Goal: Information Seeking & Learning: Find contact information

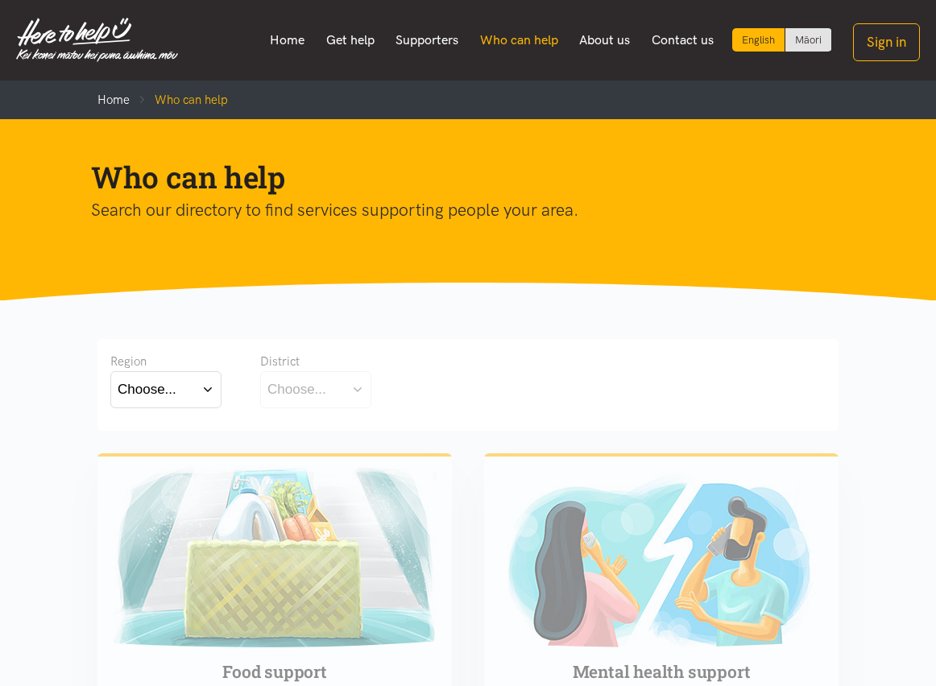
click at [509, 46] on link "Who can help" at bounding box center [519, 40] width 100 height 34
click at [172, 389] on div "Choose..." at bounding box center [147, 389] width 59 height 22
click at [175, 443] on label "Bay of Plenty" at bounding box center [162, 436] width 89 height 20
click at [0, 0] on input "Bay of Plenty" at bounding box center [0, 0] width 0 height 0
click at [287, 380] on div "Choose..." at bounding box center [296, 389] width 59 height 22
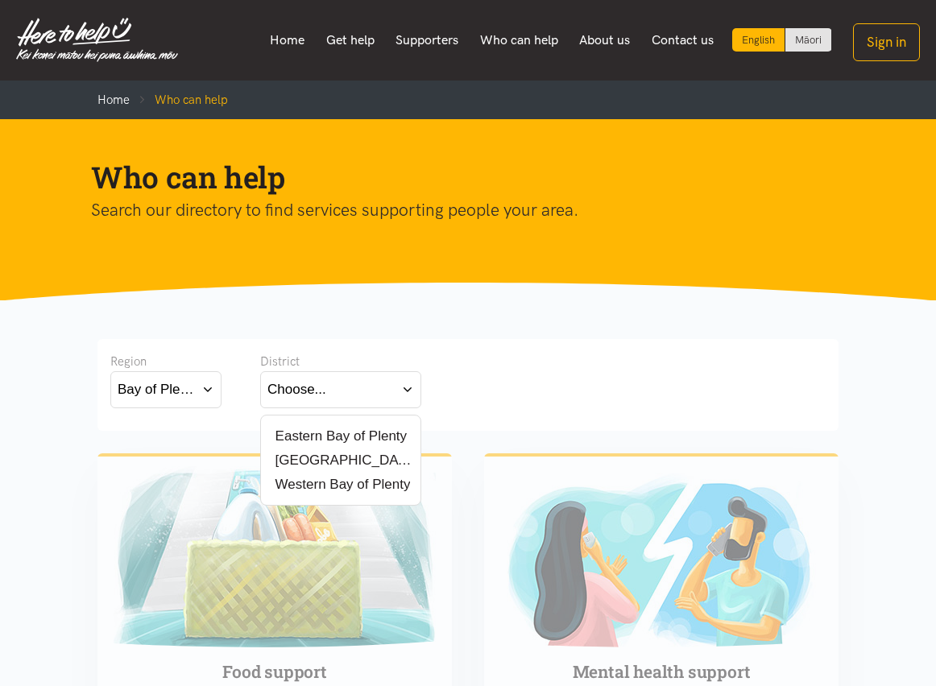
click at [309, 464] on label "[GEOGRAPHIC_DATA]" at bounding box center [340, 460] width 147 height 20
click at [0, 0] on input "[GEOGRAPHIC_DATA]" at bounding box center [0, 0] width 0 height 0
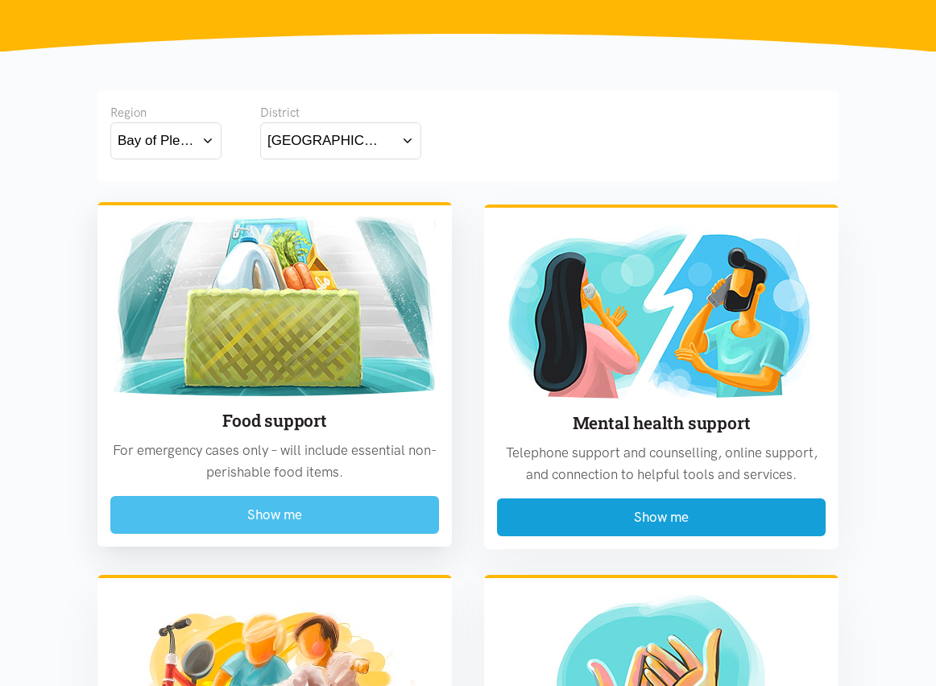
click at [269, 516] on button "Show me" at bounding box center [274, 515] width 329 height 38
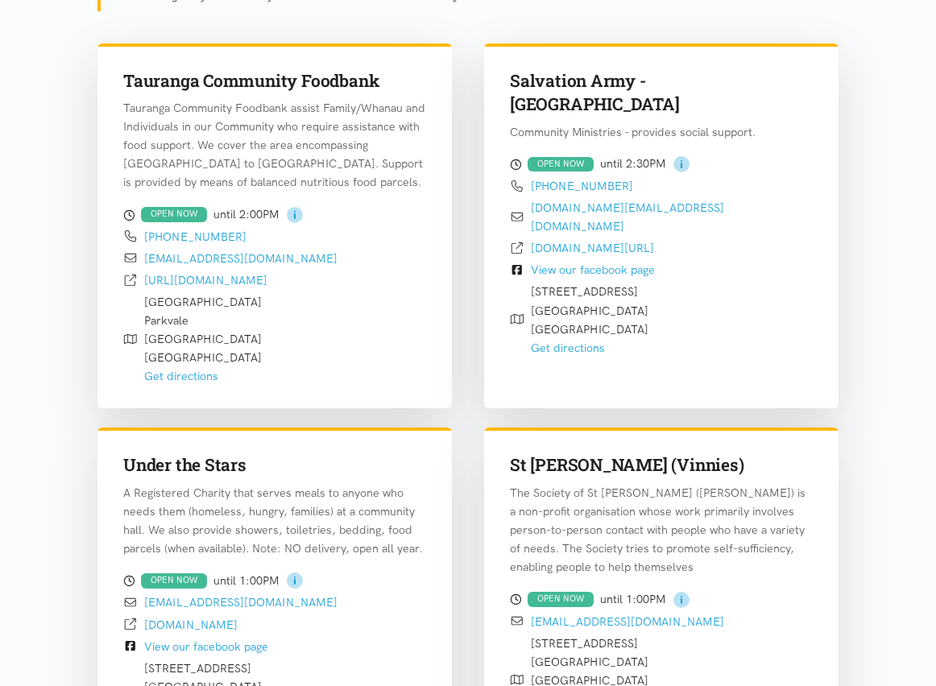
scroll to position [541, 0]
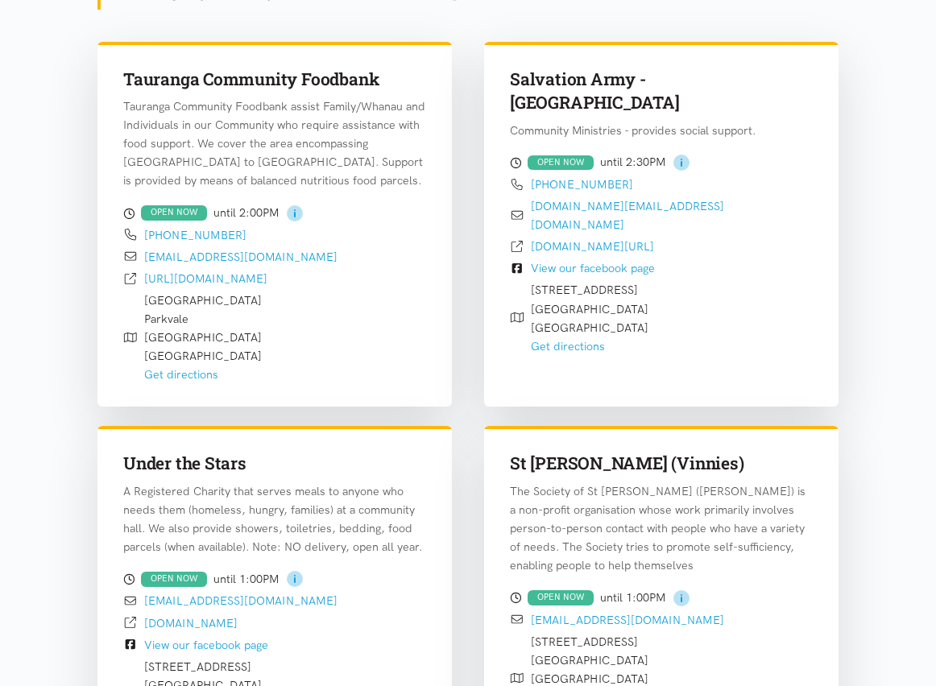
click at [470, 307] on div "Salvation Army - [GEOGRAPHIC_DATA] Community Ministries - provides social suppo…" at bounding box center [661, 214] width 387 height 365
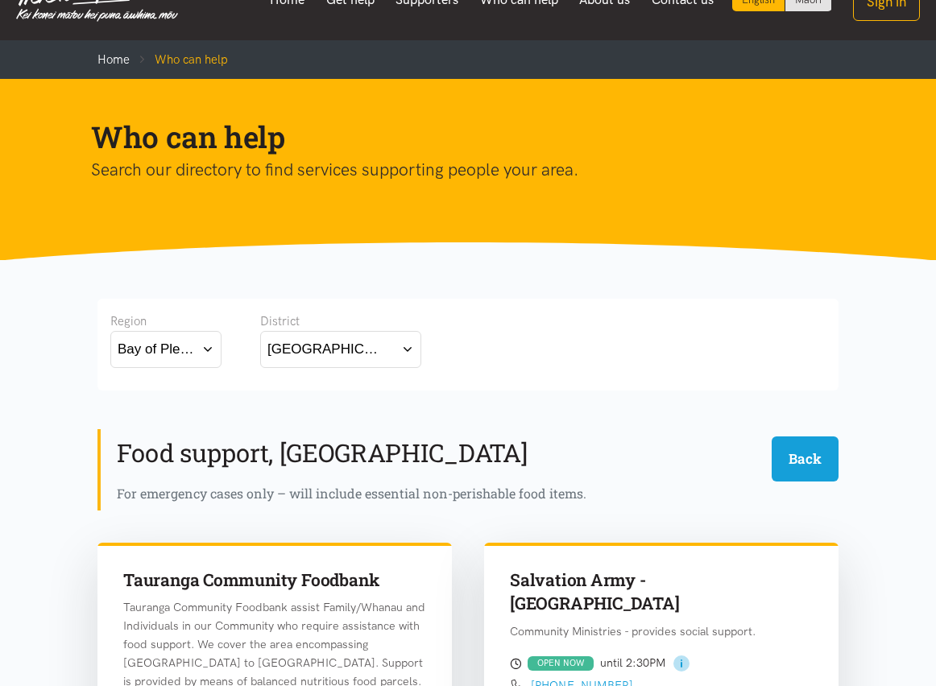
scroll to position [0, 0]
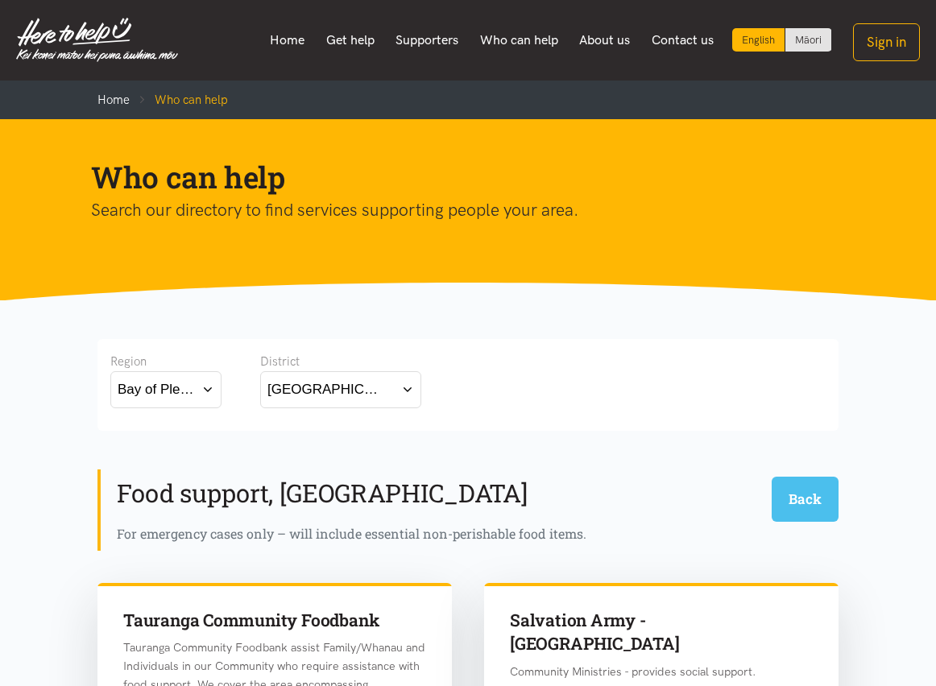
click at [771, 477] on button "Back" at bounding box center [804, 499] width 67 height 44
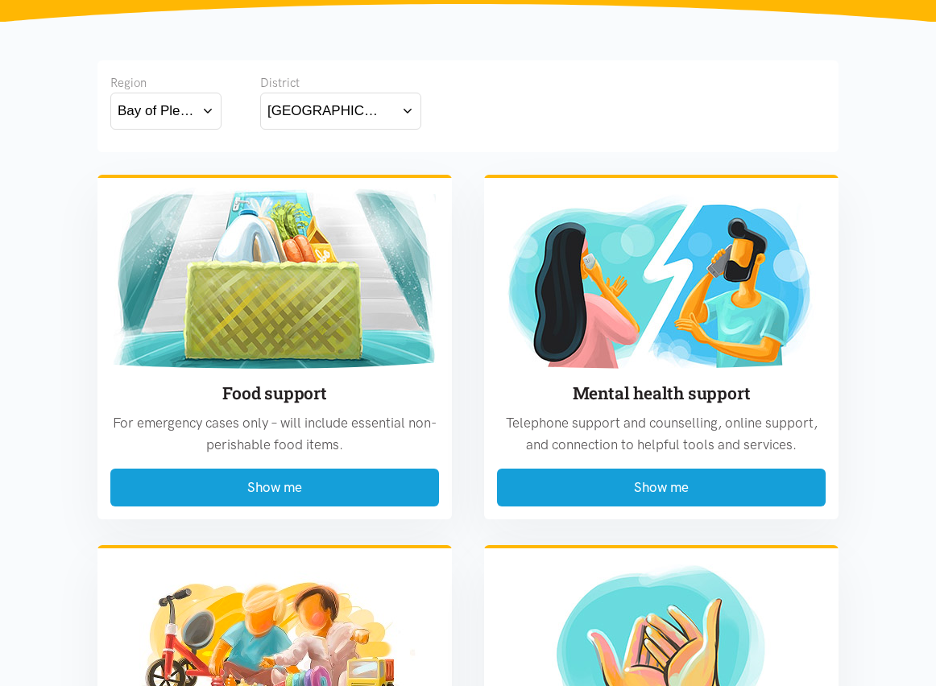
scroll to position [283, 0]
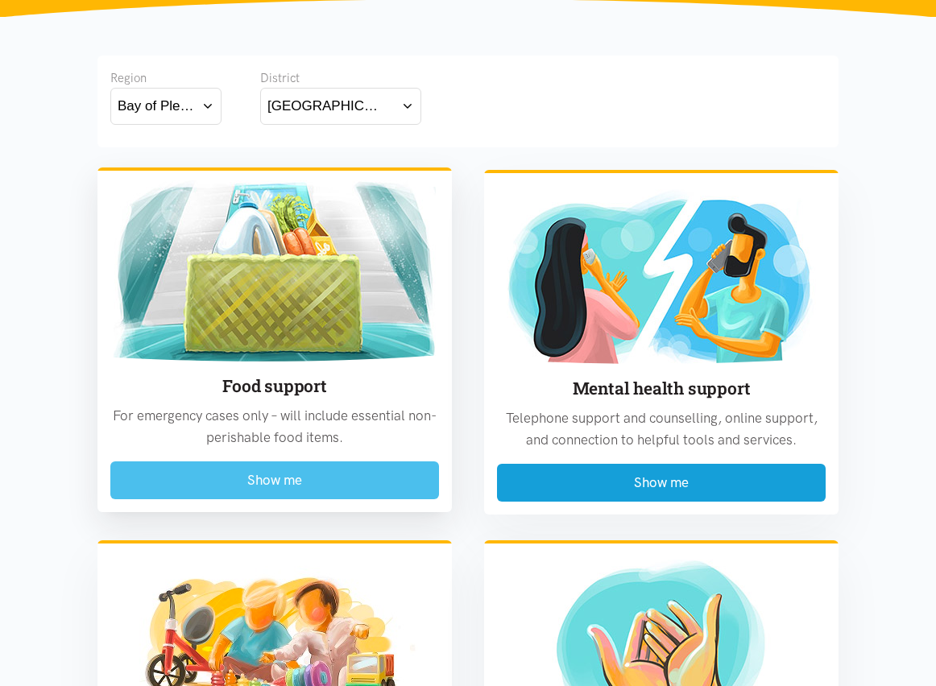
click at [321, 476] on button "Show me" at bounding box center [274, 480] width 329 height 38
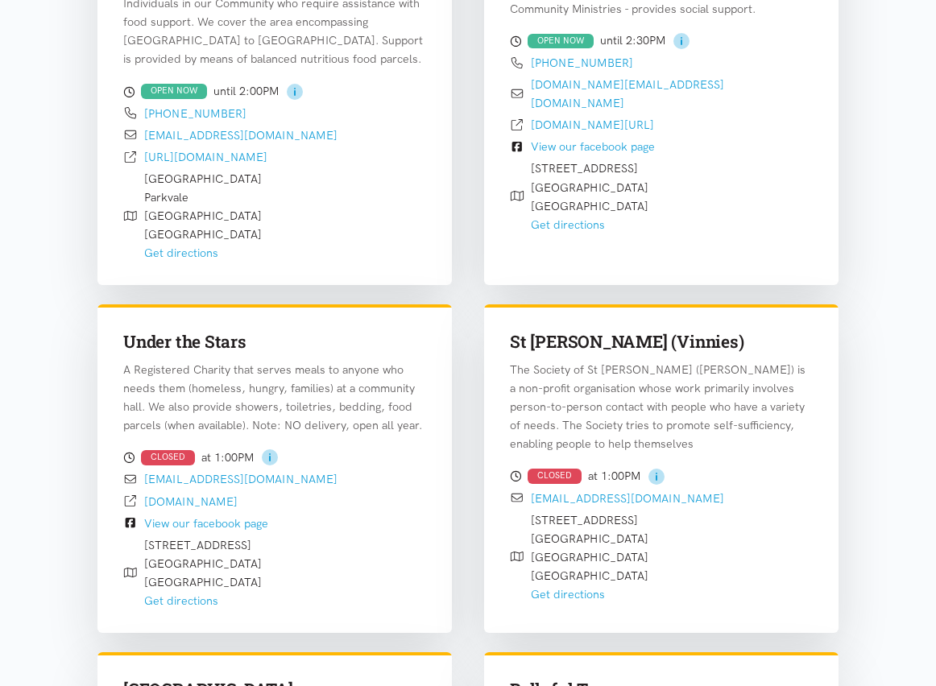
scroll to position [664, 0]
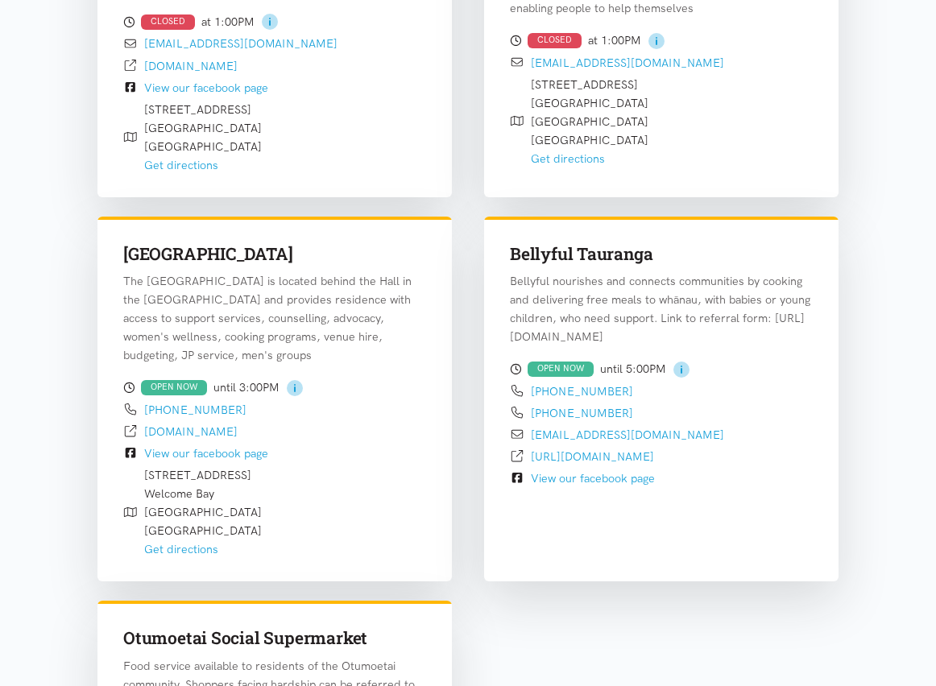
scroll to position [1113, 0]
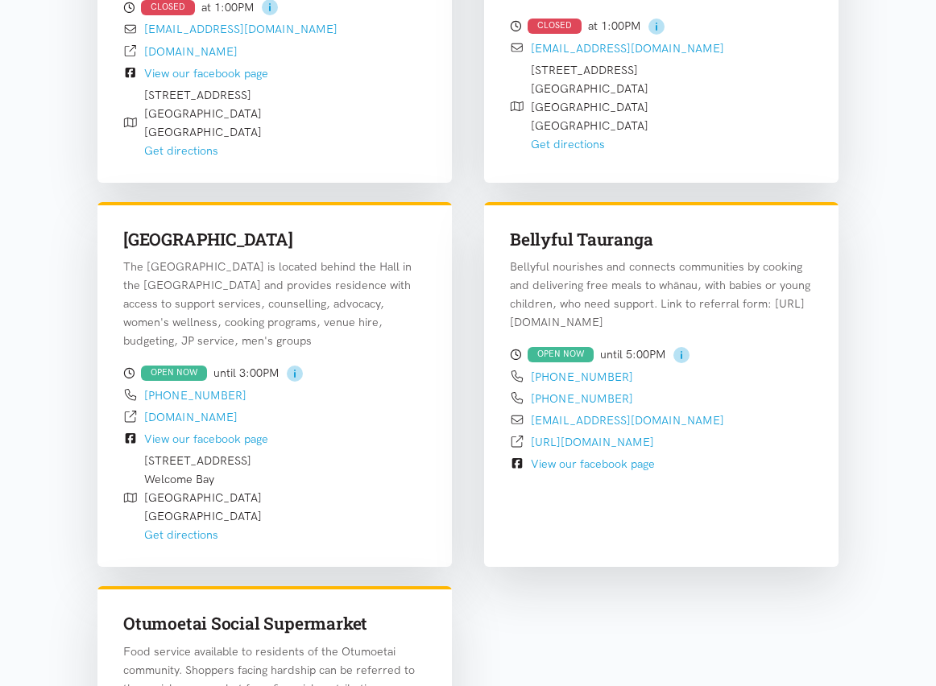
click at [384, 312] on p "The [GEOGRAPHIC_DATA] is located behind the Hall in the [GEOGRAPHIC_DATA] and p…" at bounding box center [274, 304] width 303 height 93
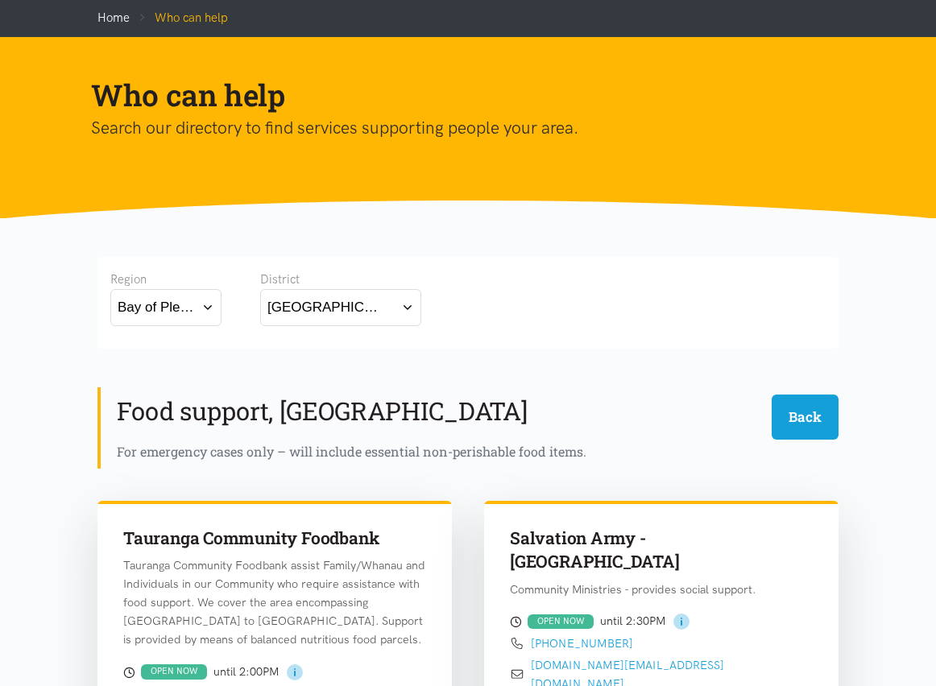
scroll to position [0, 0]
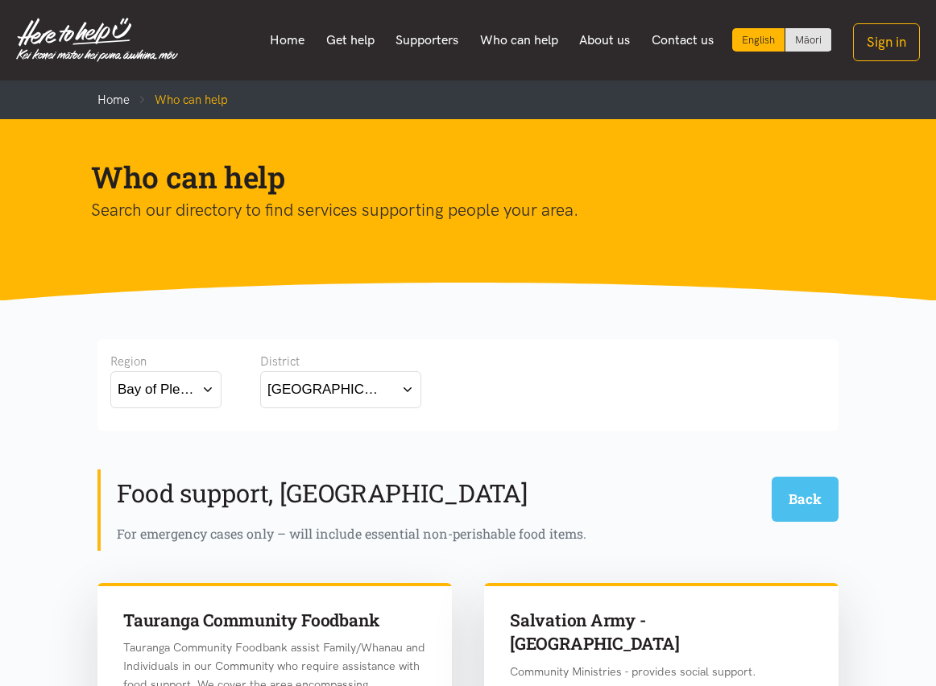
click at [422, 469] on div "Food support, Tauranga Back For emergency cases only – will include essential n…" at bounding box center [467, 509] width 741 height 81
click at [771, 481] on button "Back" at bounding box center [804, 499] width 67 height 44
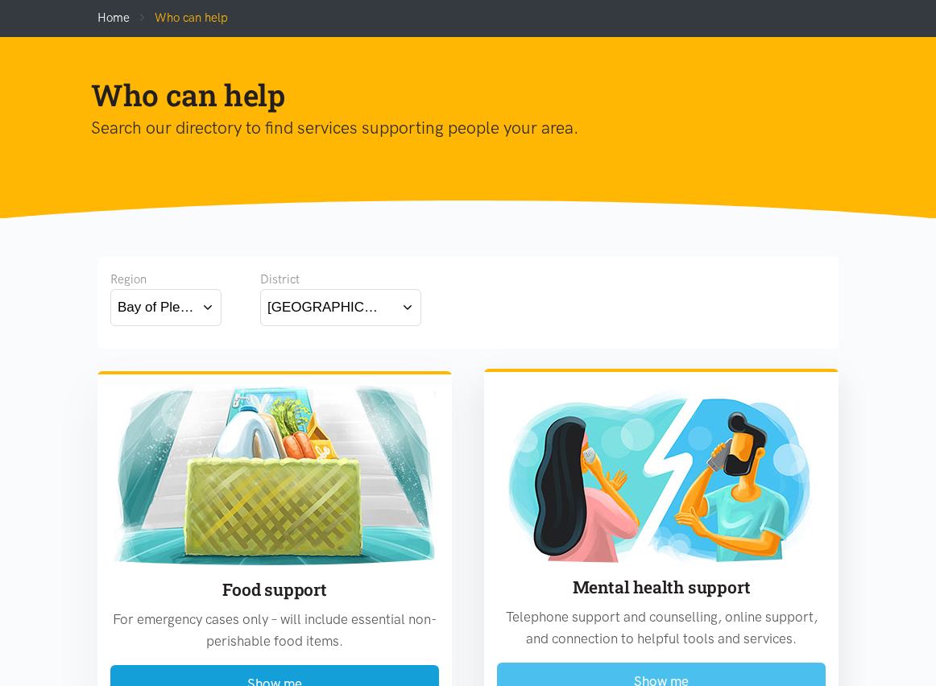
scroll to position [339, 0]
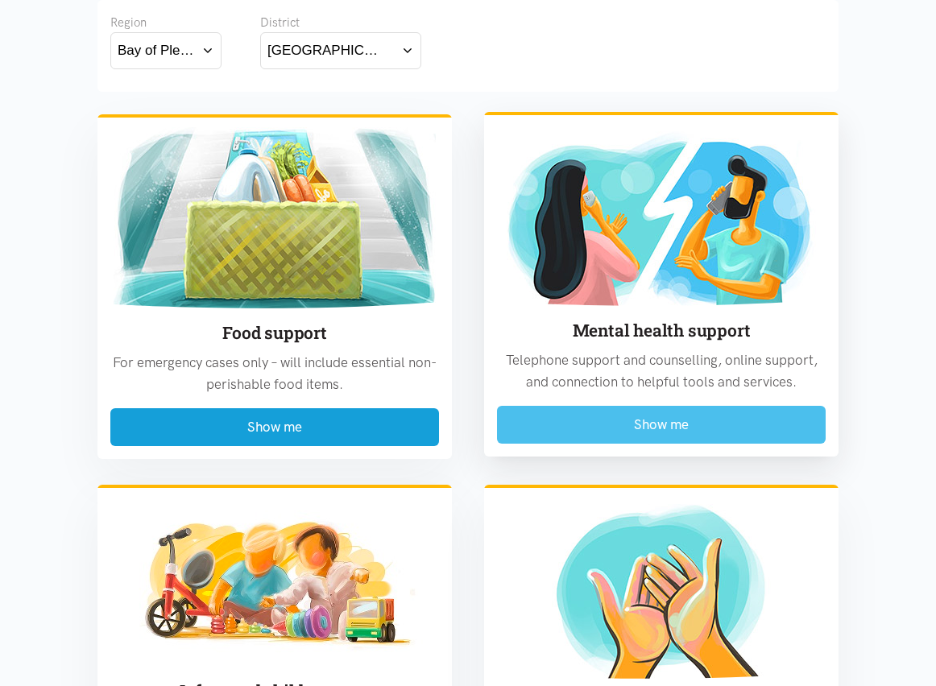
click at [691, 428] on button "Show me" at bounding box center [661, 425] width 329 height 38
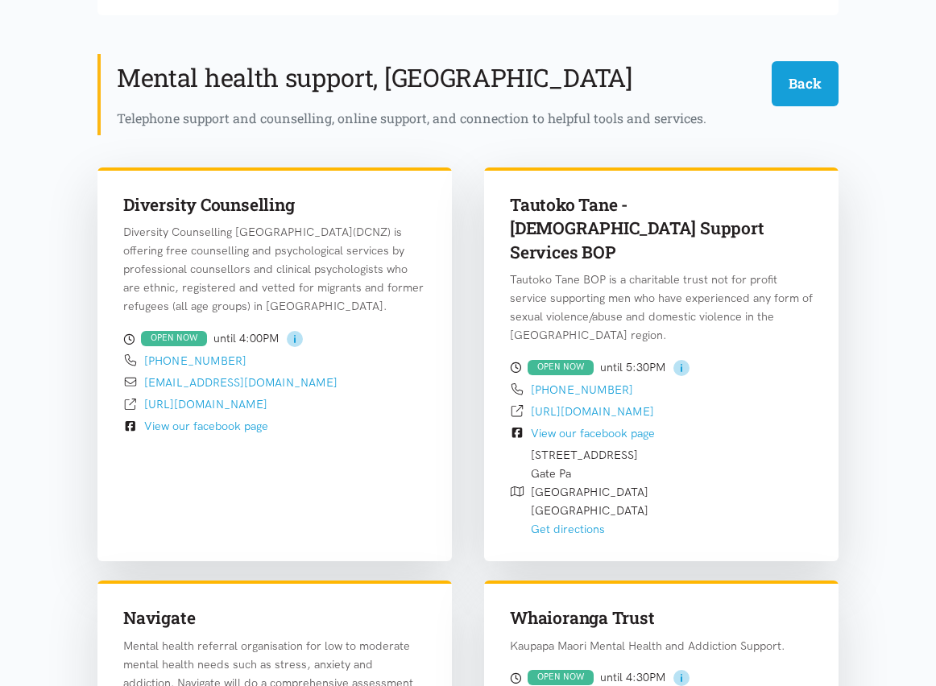
scroll to position [469, 0]
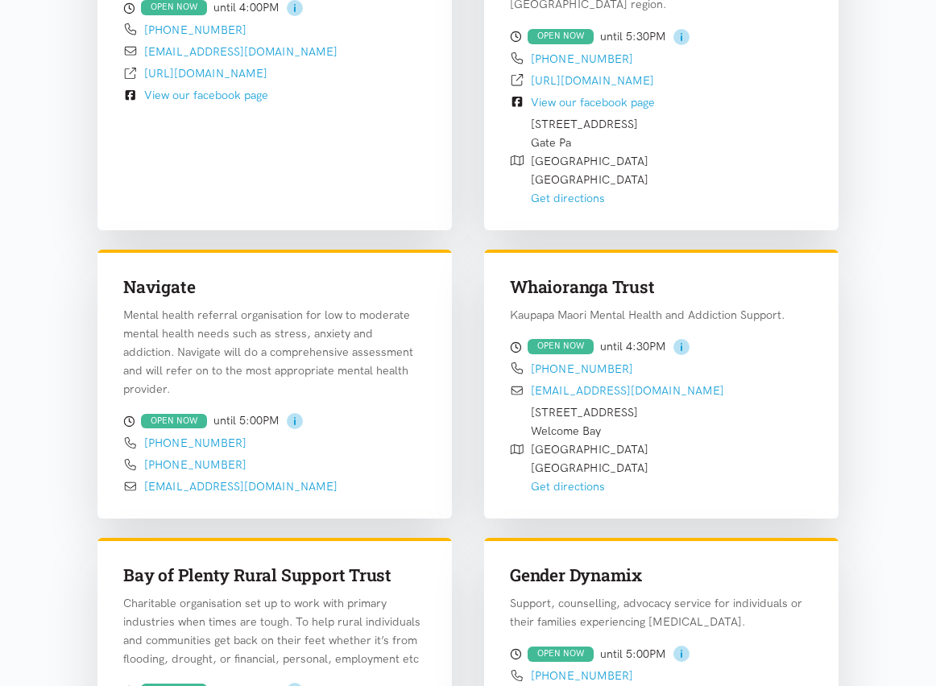
scroll to position [959, 0]
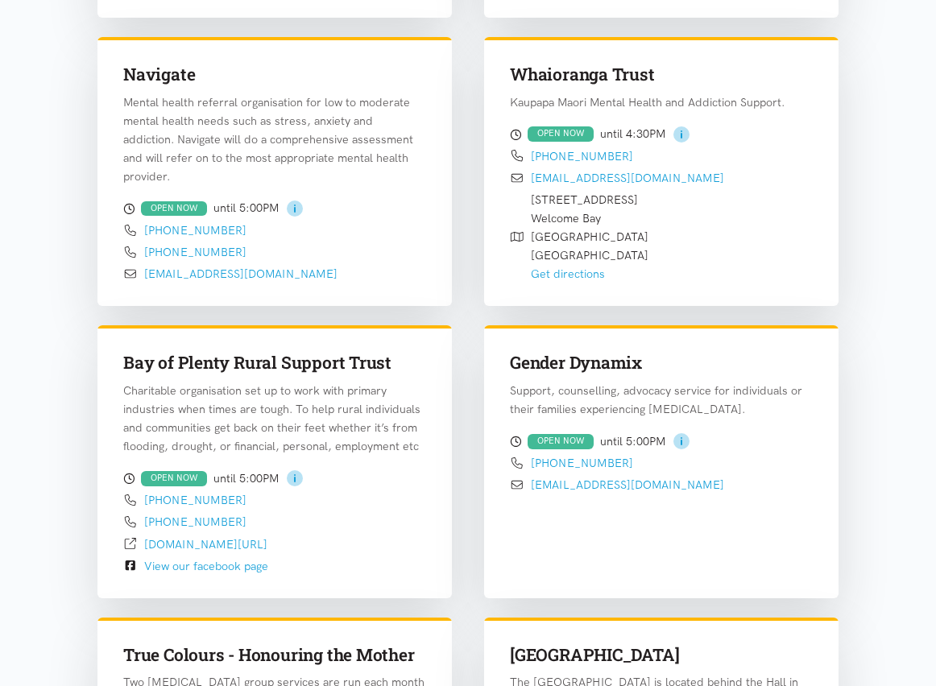
click at [240, 93] on p "Mental health referral organisation for low to moderate mental health needs suc…" at bounding box center [274, 139] width 303 height 93
click at [337, 110] on p "Mental health referral organisation for low to moderate mental health needs suc…" at bounding box center [274, 139] width 303 height 93
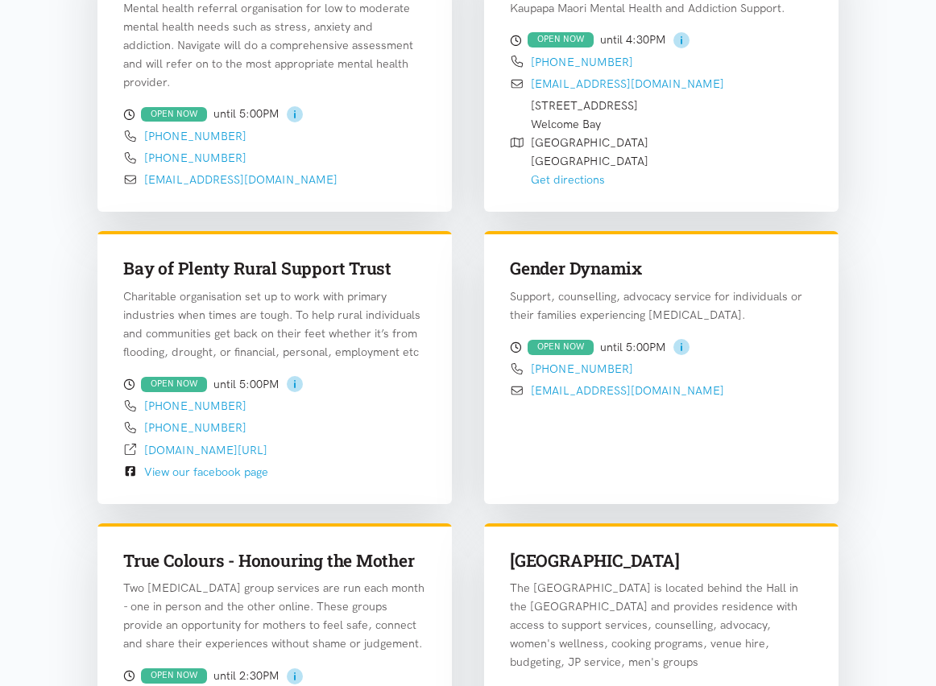
scroll to position [1057, 0]
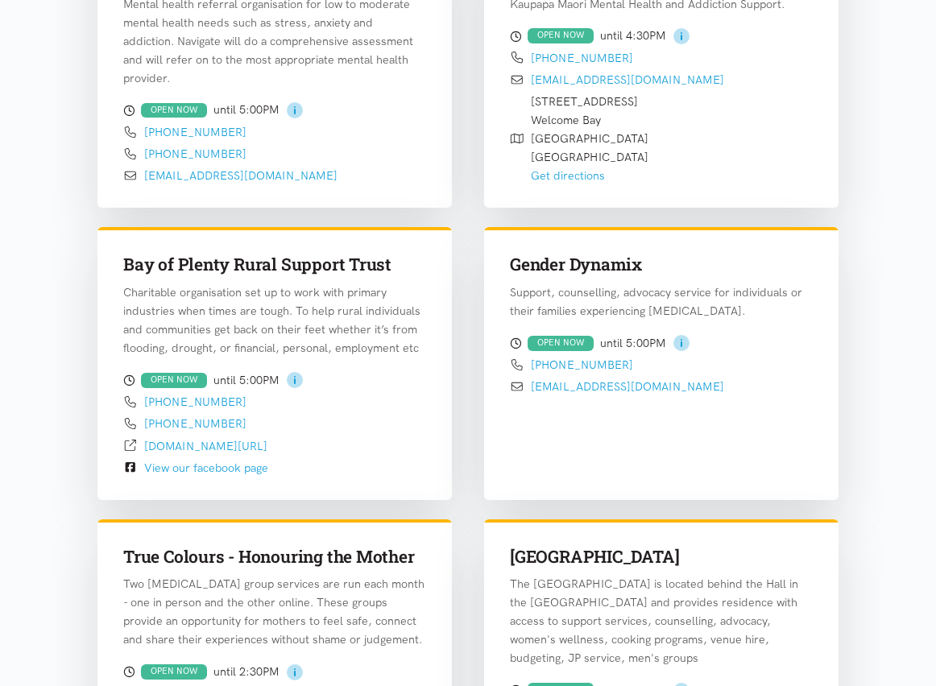
click at [637, 283] on p "Support, counselling, advocacy service for individuals or their families experi…" at bounding box center [661, 301] width 303 height 37
click at [623, 253] on h3 "Gender Dynamix" at bounding box center [661, 264] width 303 height 23
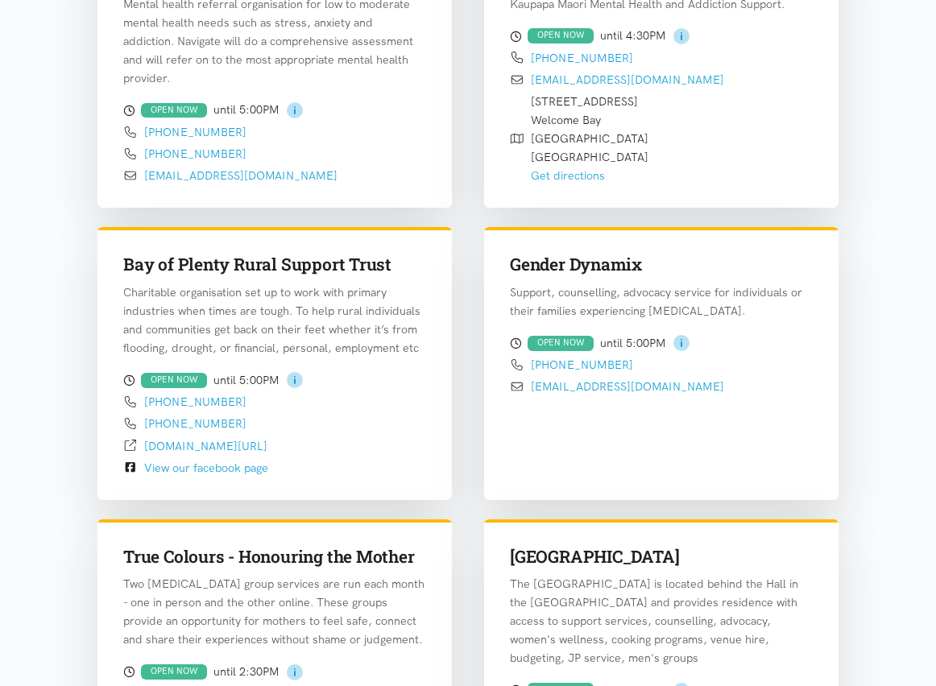
copy div "Gender Dynamix"
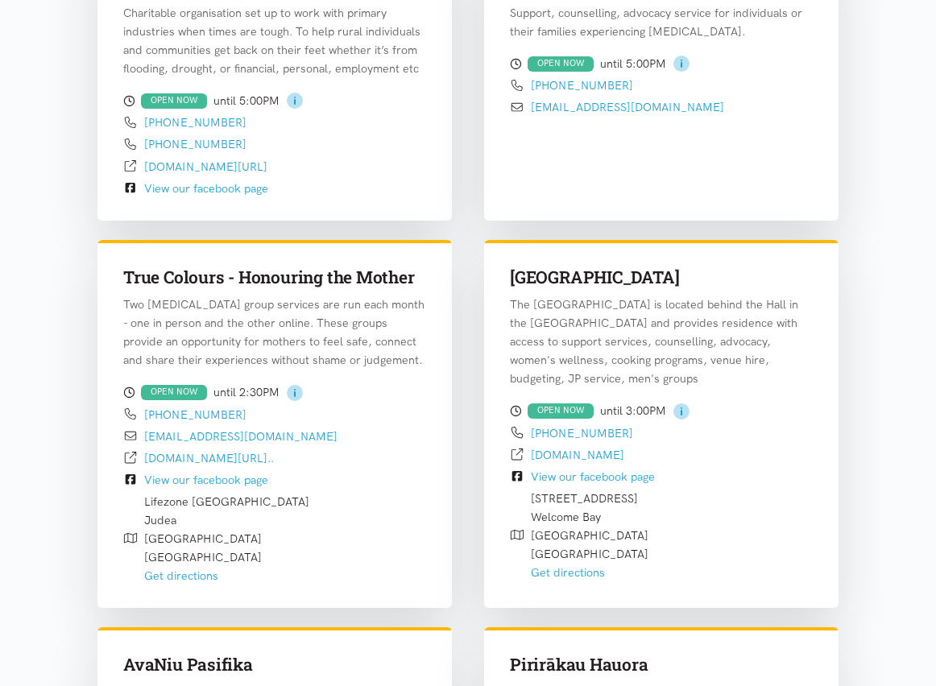
scroll to position [1346, 0]
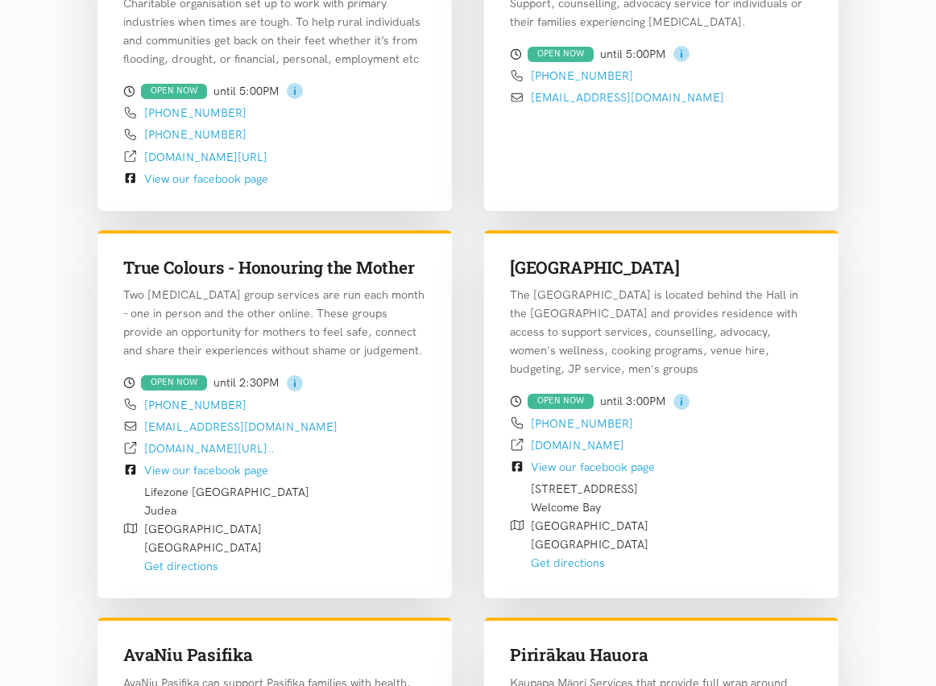
click at [457, 447] on div "True Colours - Honouring the Mother Two [MEDICAL_DATA] group services are run e…" at bounding box center [274, 405] width 387 height 368
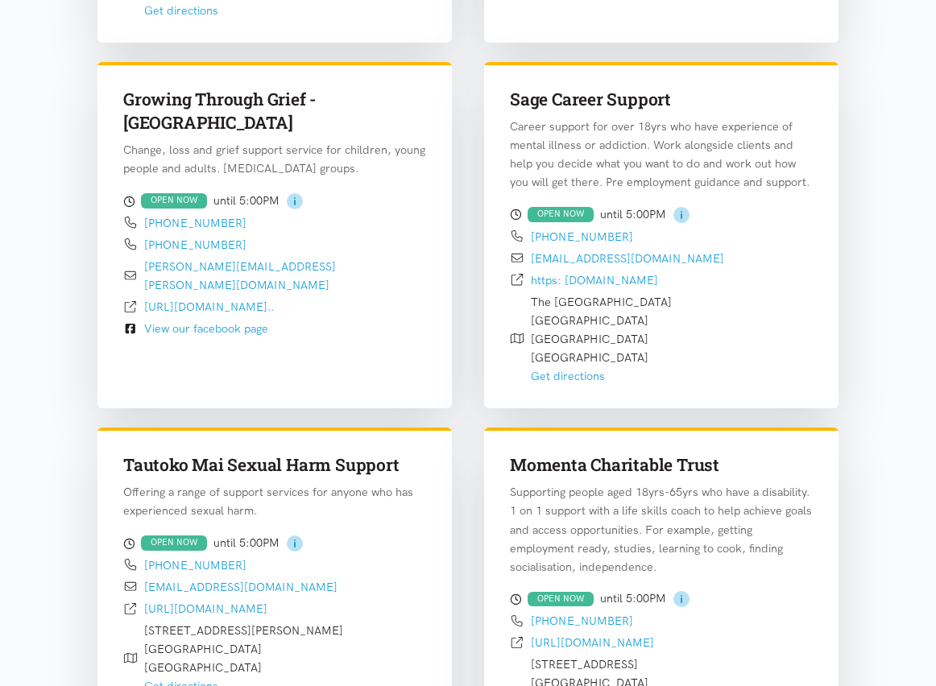
scroll to position [2426, 0]
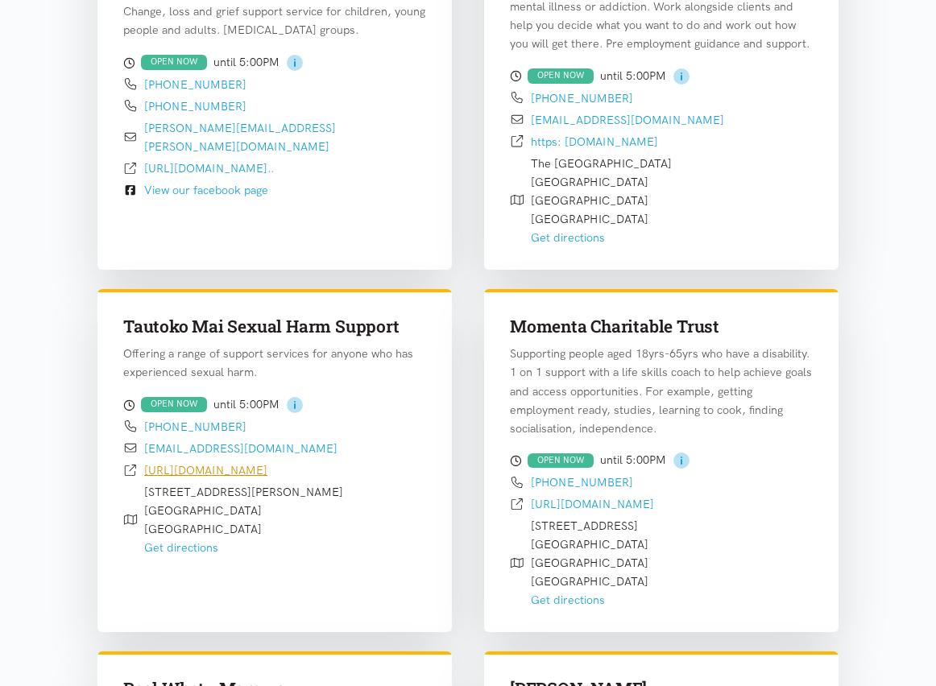
copy link "[URL][DOMAIN_NAME]"
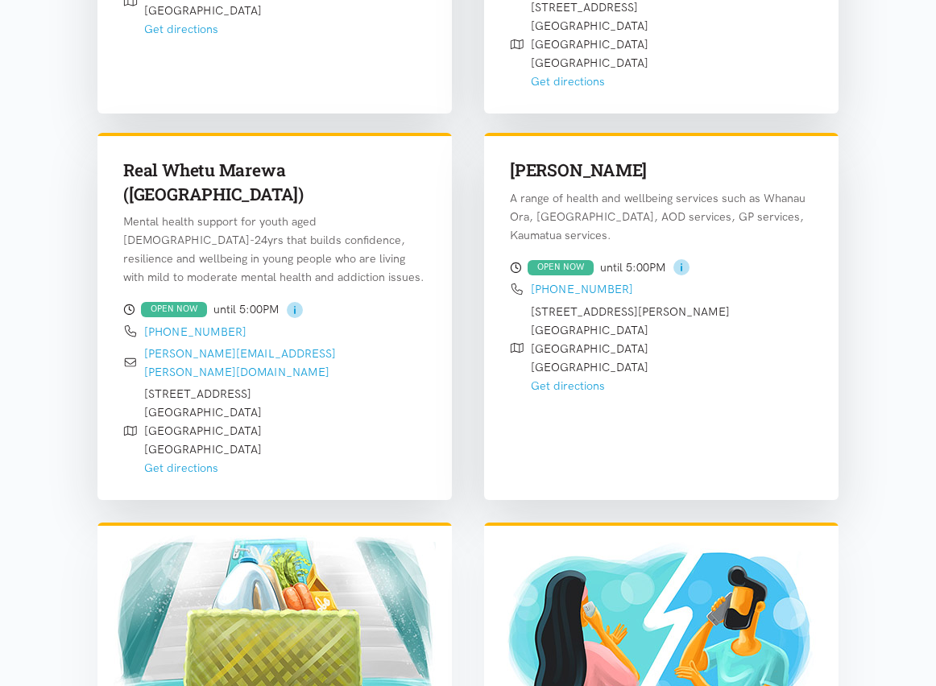
scroll to position [2947, 0]
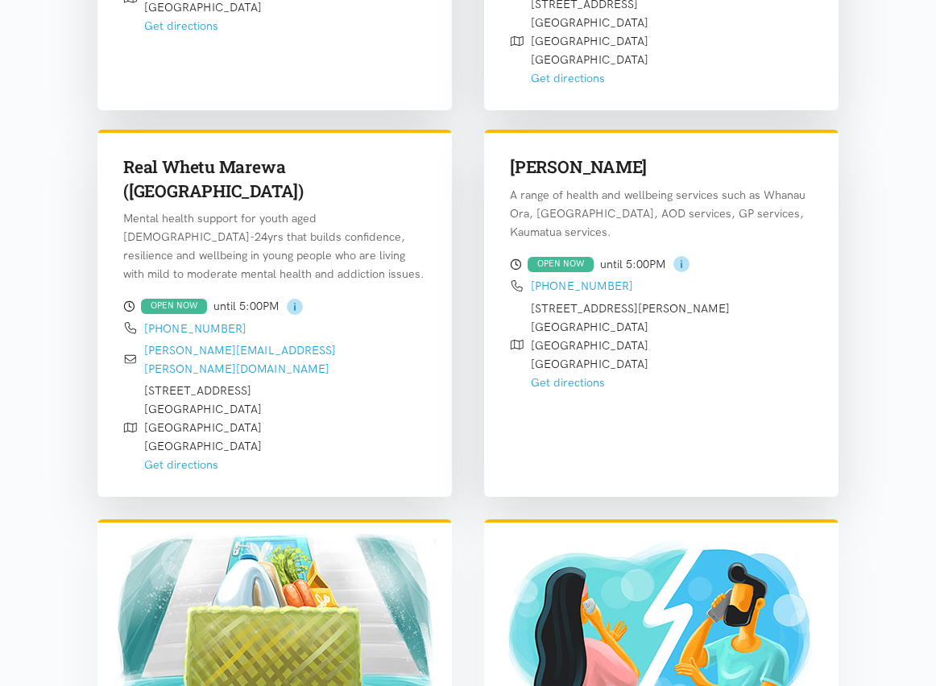
click at [230, 155] on h3 "Real Whetu Marewa ([GEOGRAPHIC_DATA])" at bounding box center [274, 179] width 303 height 48
copy div "Real Whetu Marewa ([GEOGRAPHIC_DATA])"
click at [587, 155] on h3 "[PERSON_NAME]" at bounding box center [661, 166] width 303 height 23
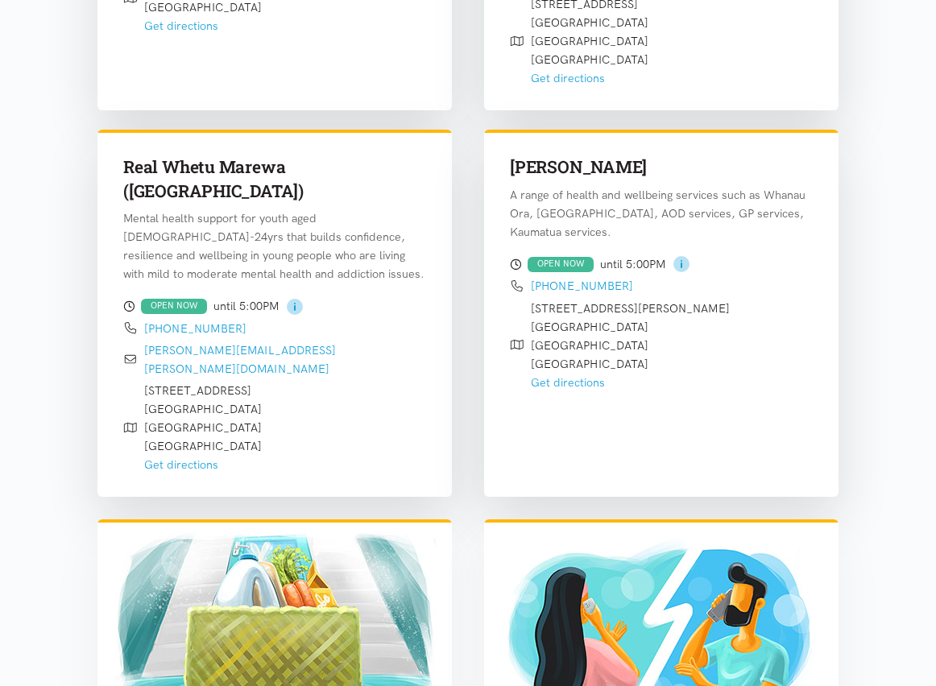
click at [587, 155] on h3 "[PERSON_NAME]" at bounding box center [661, 166] width 303 height 23
copy div "[PERSON_NAME]"
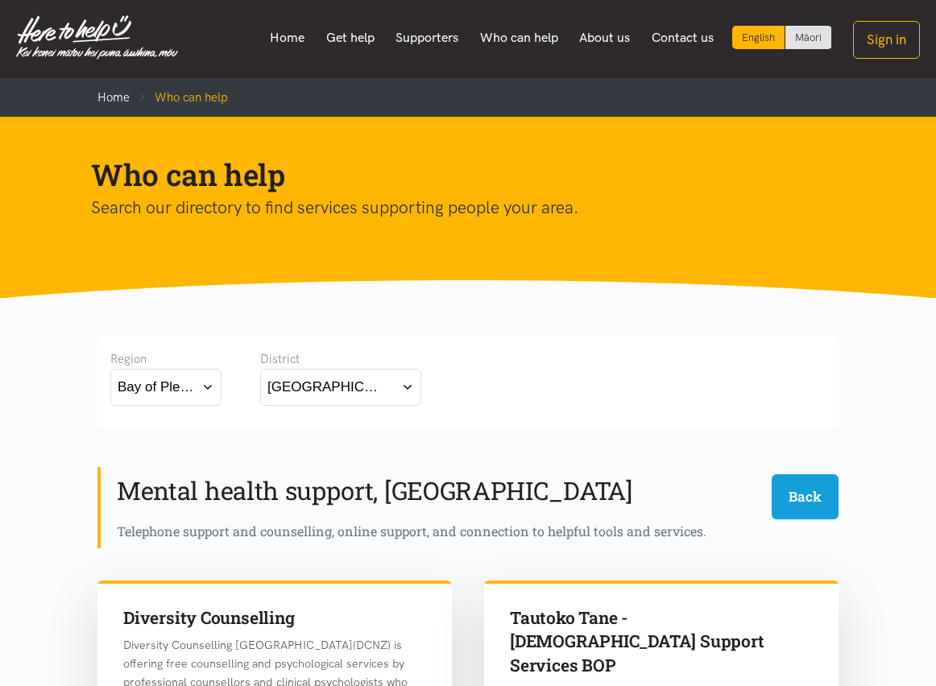
scroll to position [0, 0]
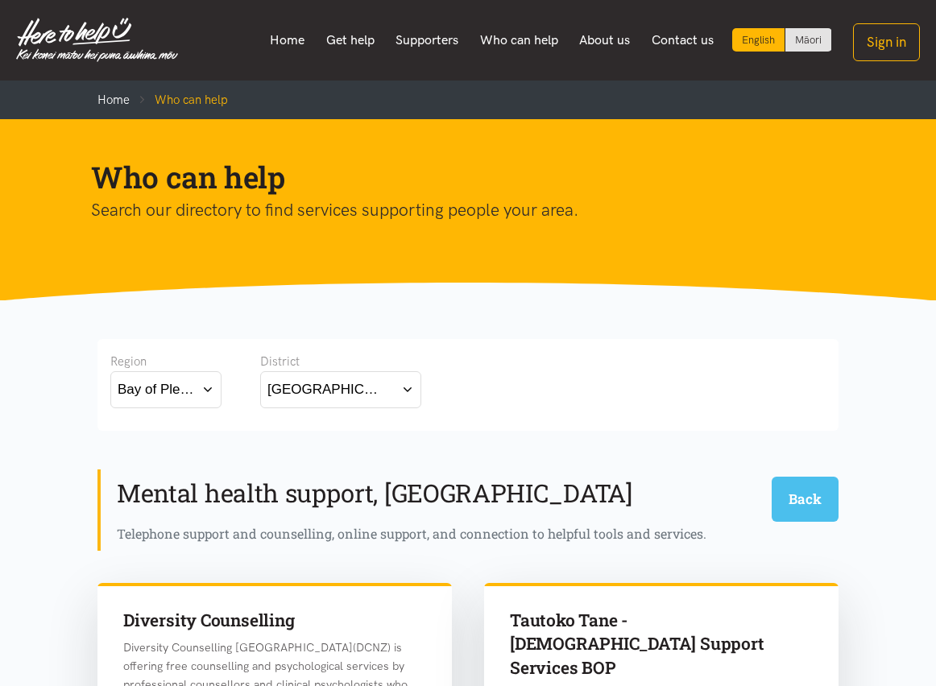
click at [771, 477] on button "Back" at bounding box center [804, 499] width 67 height 44
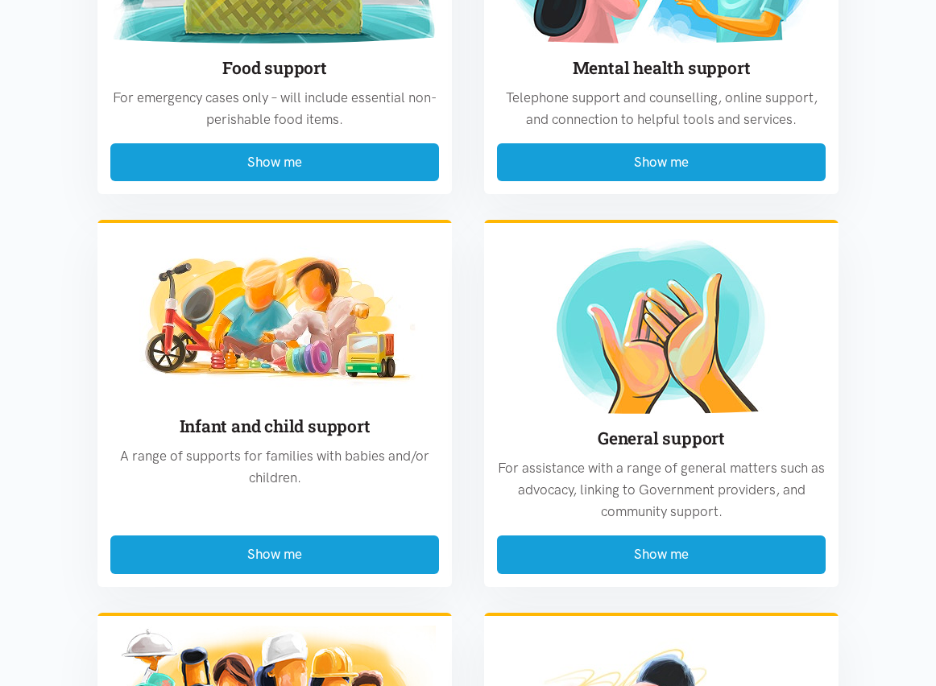
scroll to position [624, 0]
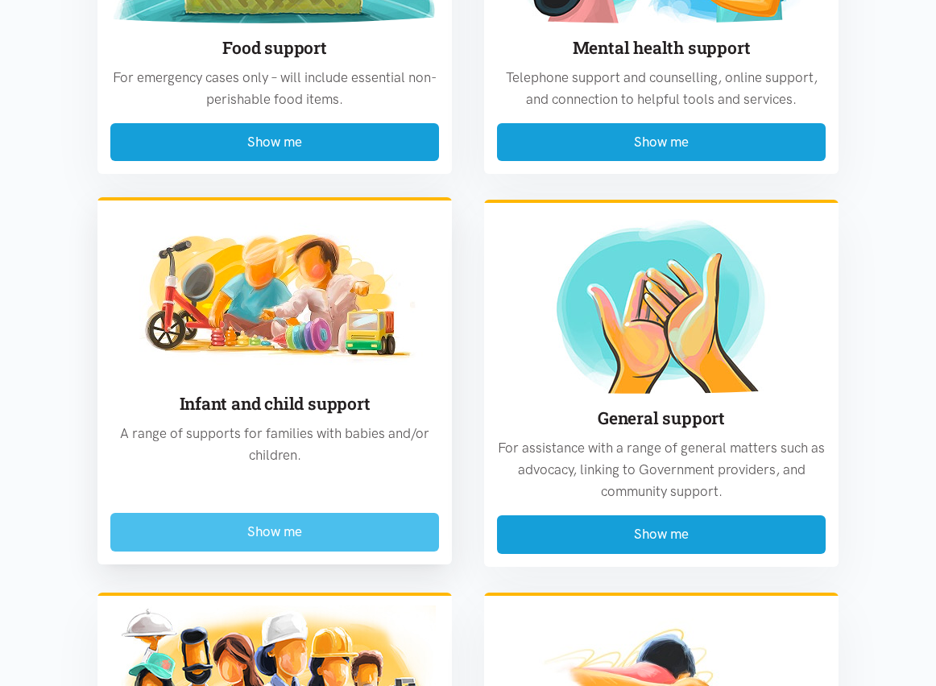
click at [289, 538] on button "Show me" at bounding box center [274, 532] width 329 height 38
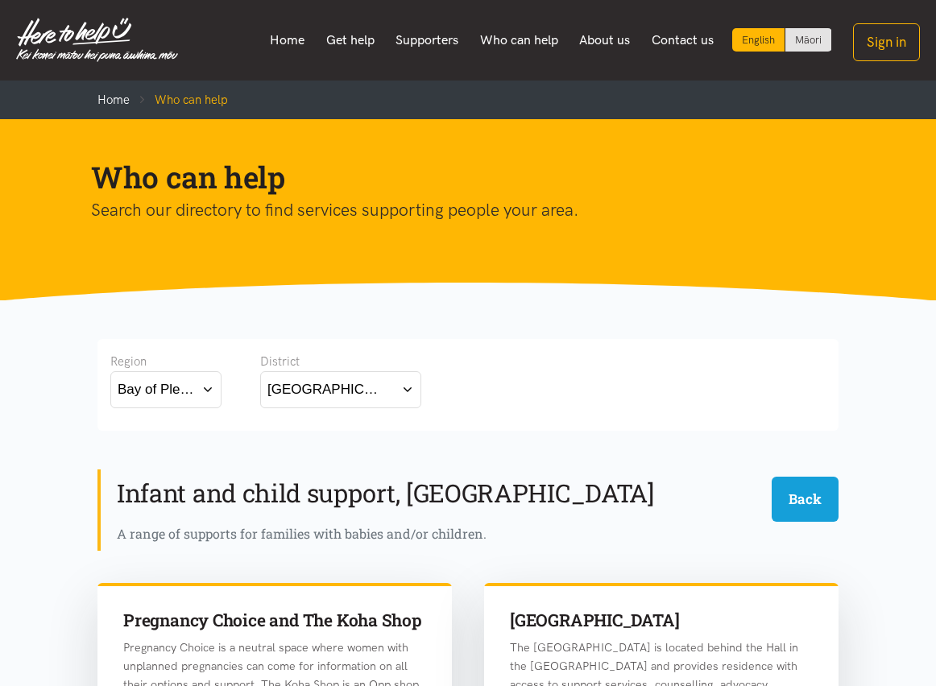
scroll to position [160, 0]
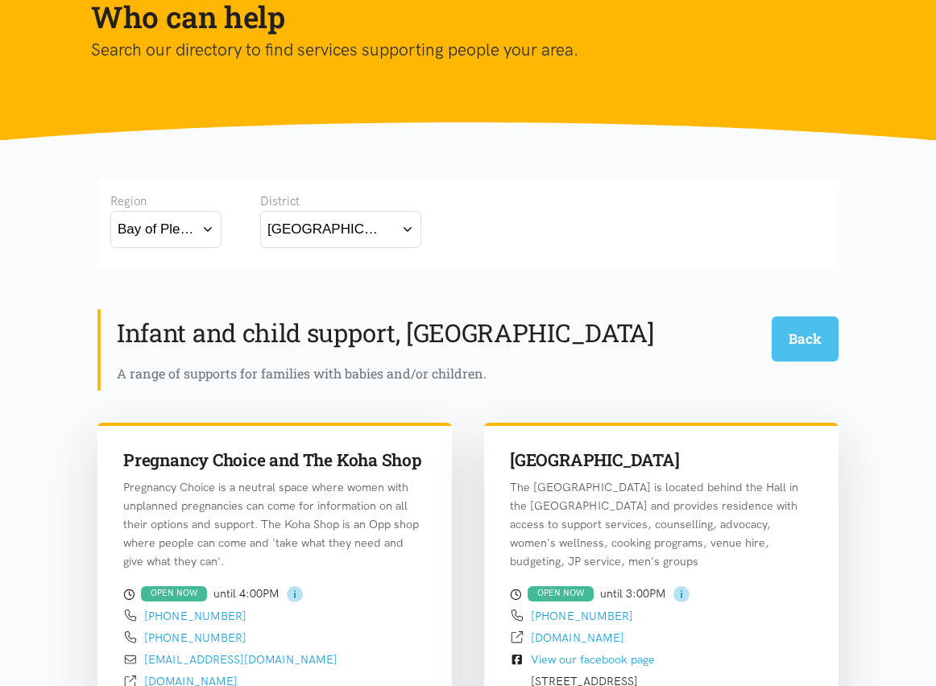
click at [771, 324] on button "Back" at bounding box center [804, 338] width 67 height 44
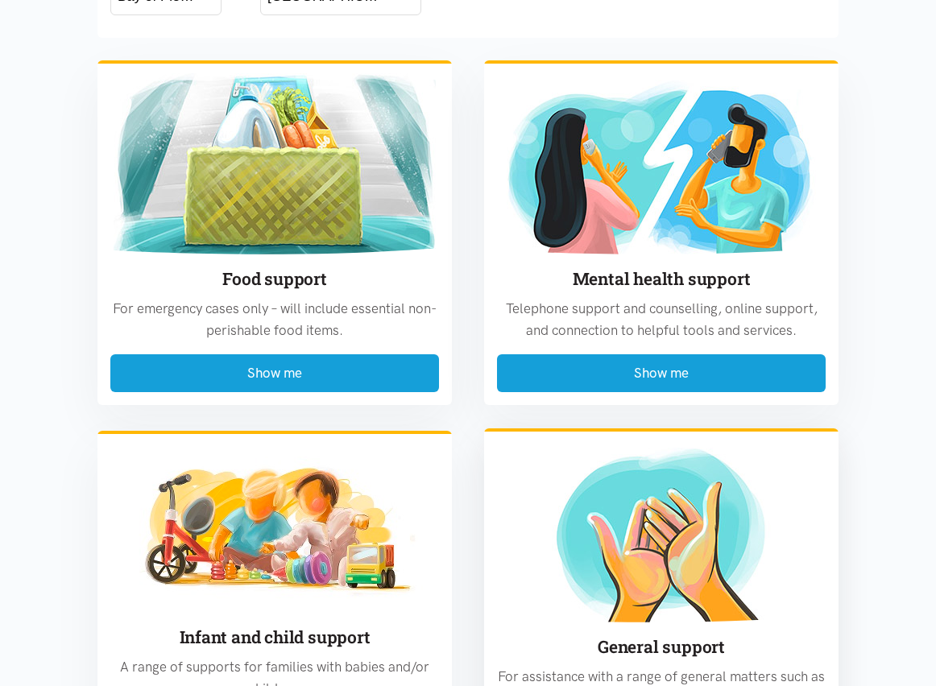
scroll to position [618, 0]
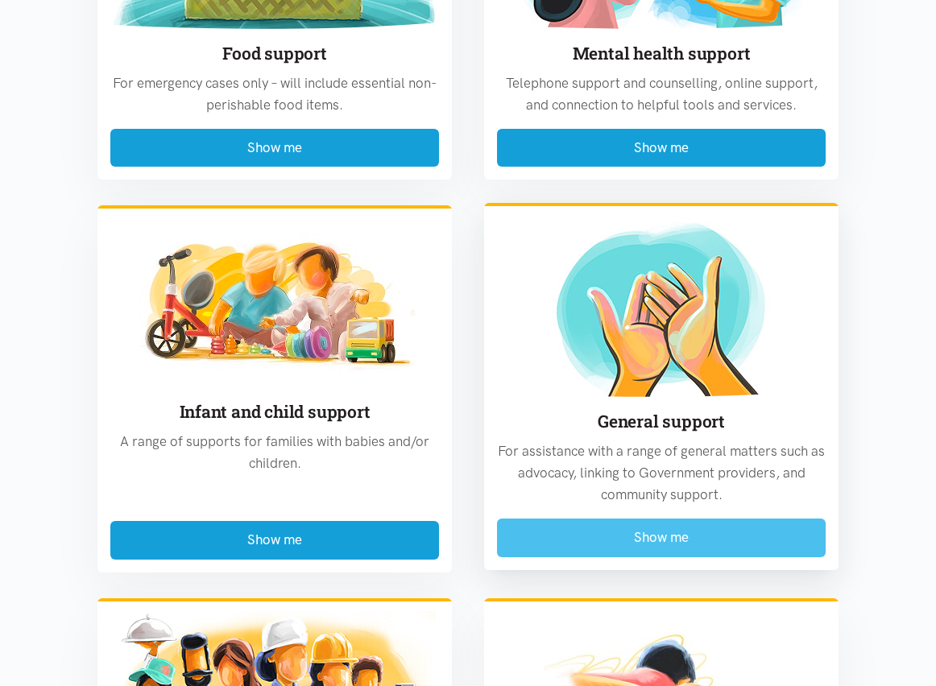
click at [667, 532] on button "Show me" at bounding box center [661, 538] width 329 height 38
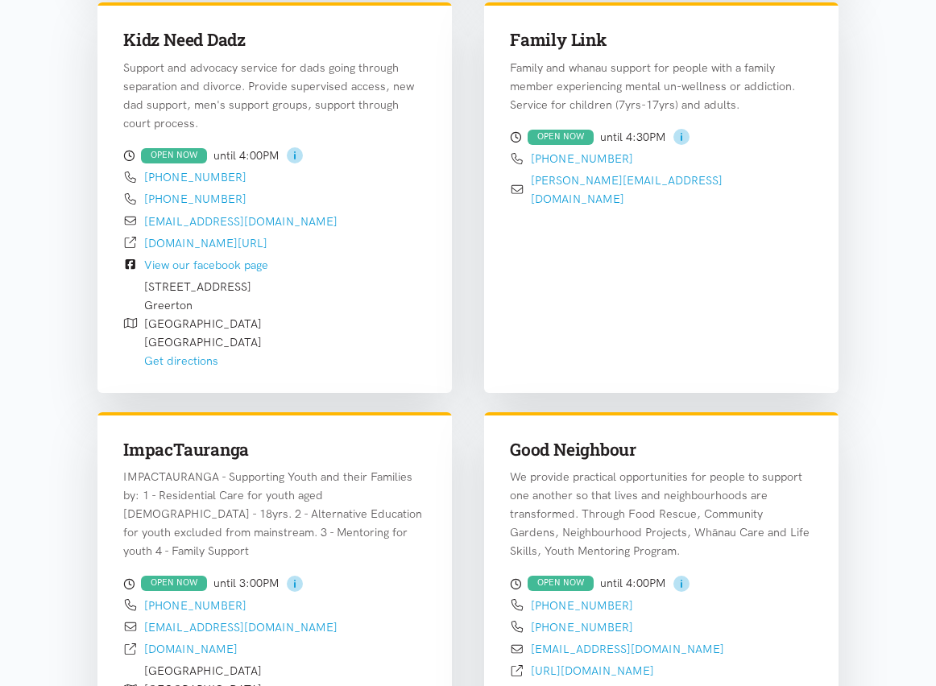
scroll to position [1339, 0]
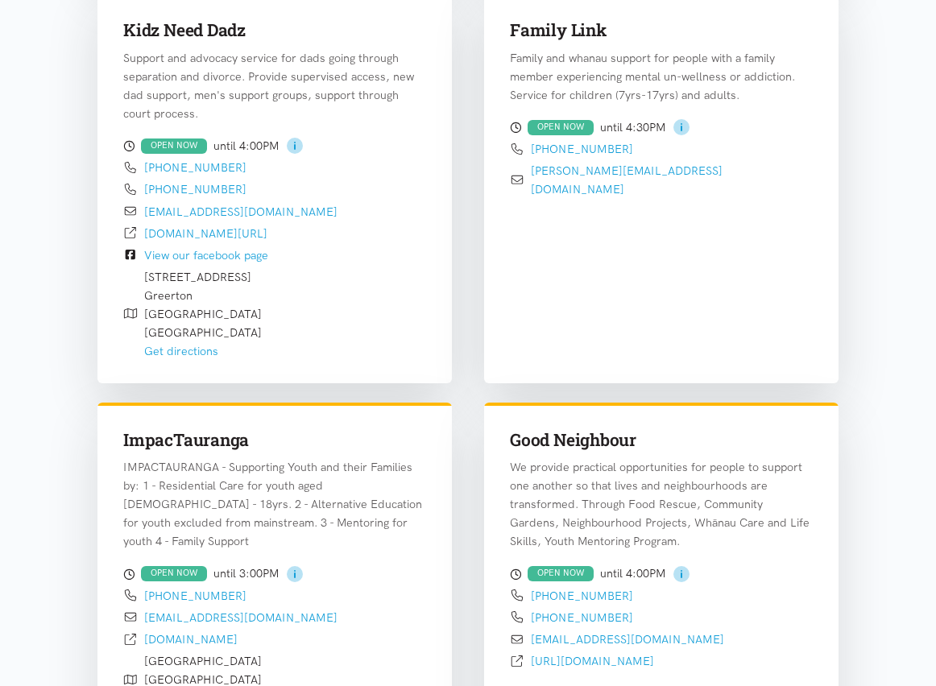
click at [552, 27] on h3 "Family Link" at bounding box center [661, 30] width 303 height 23
copy div "Family Link"
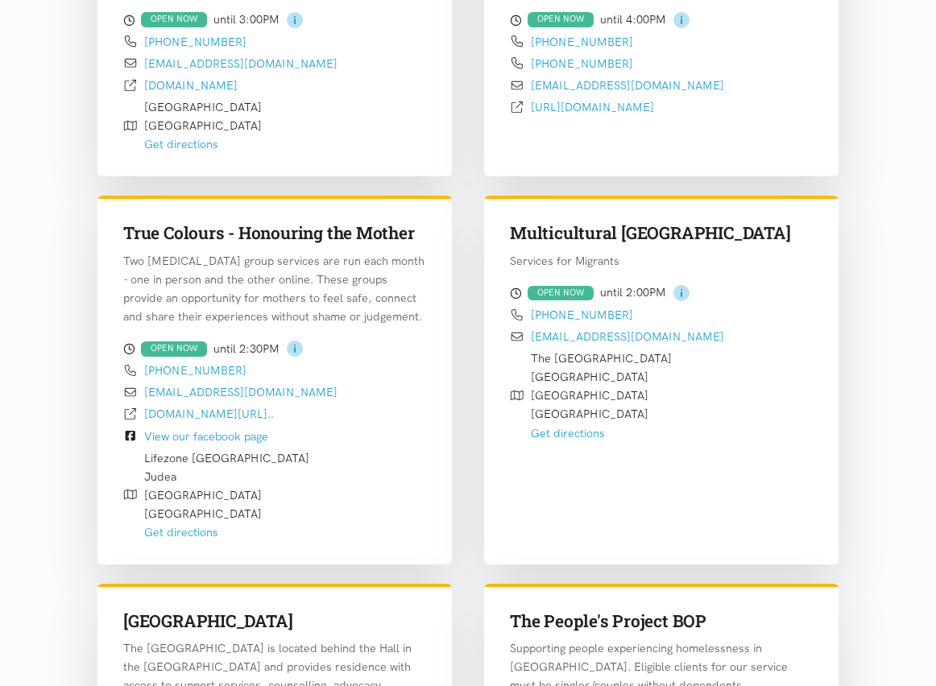
scroll to position [1895, 0]
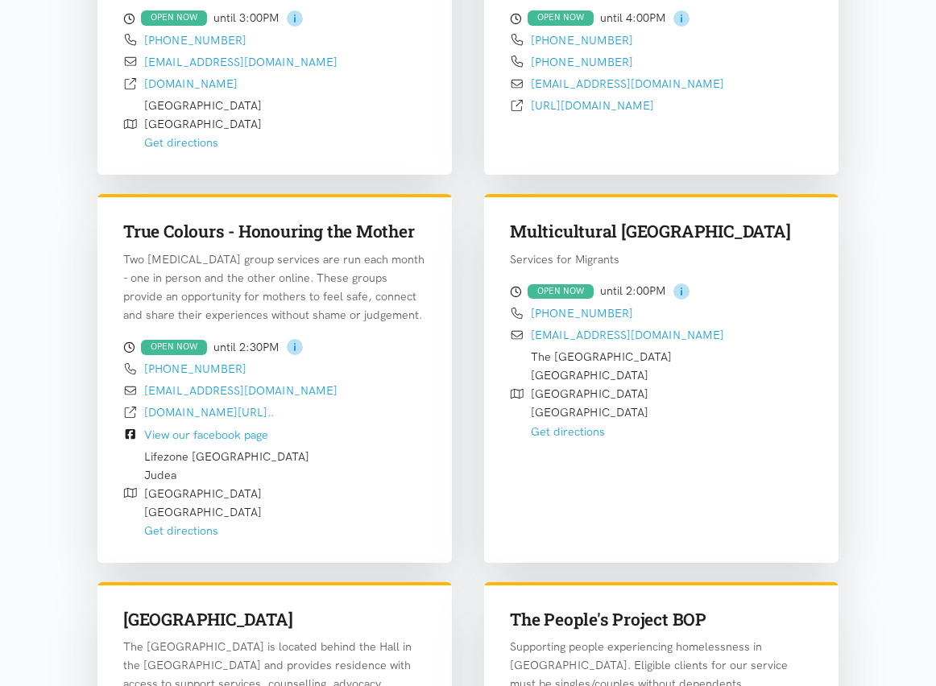
click at [590, 220] on h3 "Multicultural [GEOGRAPHIC_DATA]" at bounding box center [661, 231] width 303 height 23
copy div "Multicultural [GEOGRAPHIC_DATA]"
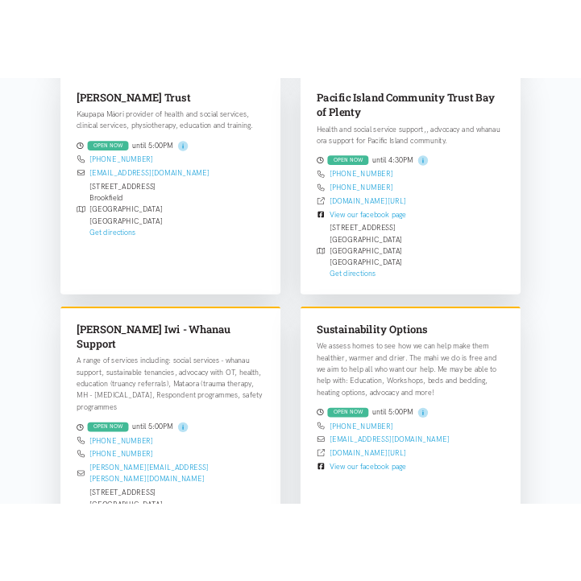
scroll to position [3167, 0]
